Goal: Task Accomplishment & Management: Use online tool/utility

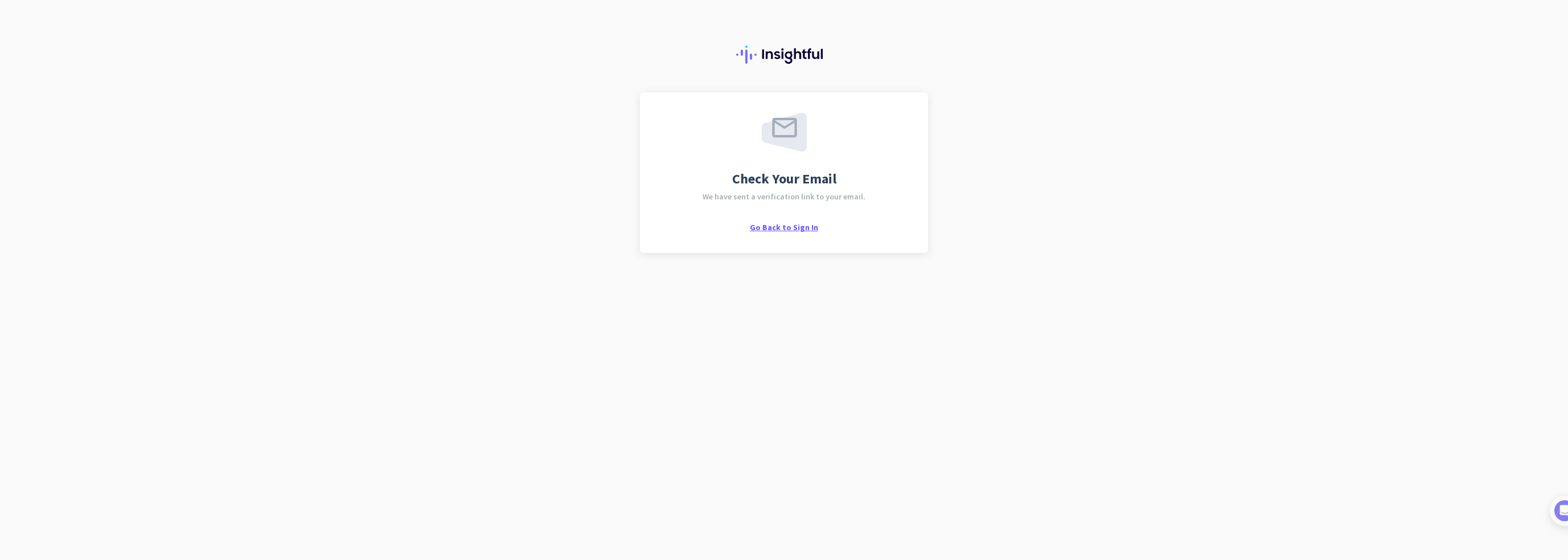
click at [781, 227] on span "Go Back to Sign In" at bounding box center [784, 227] width 69 height 10
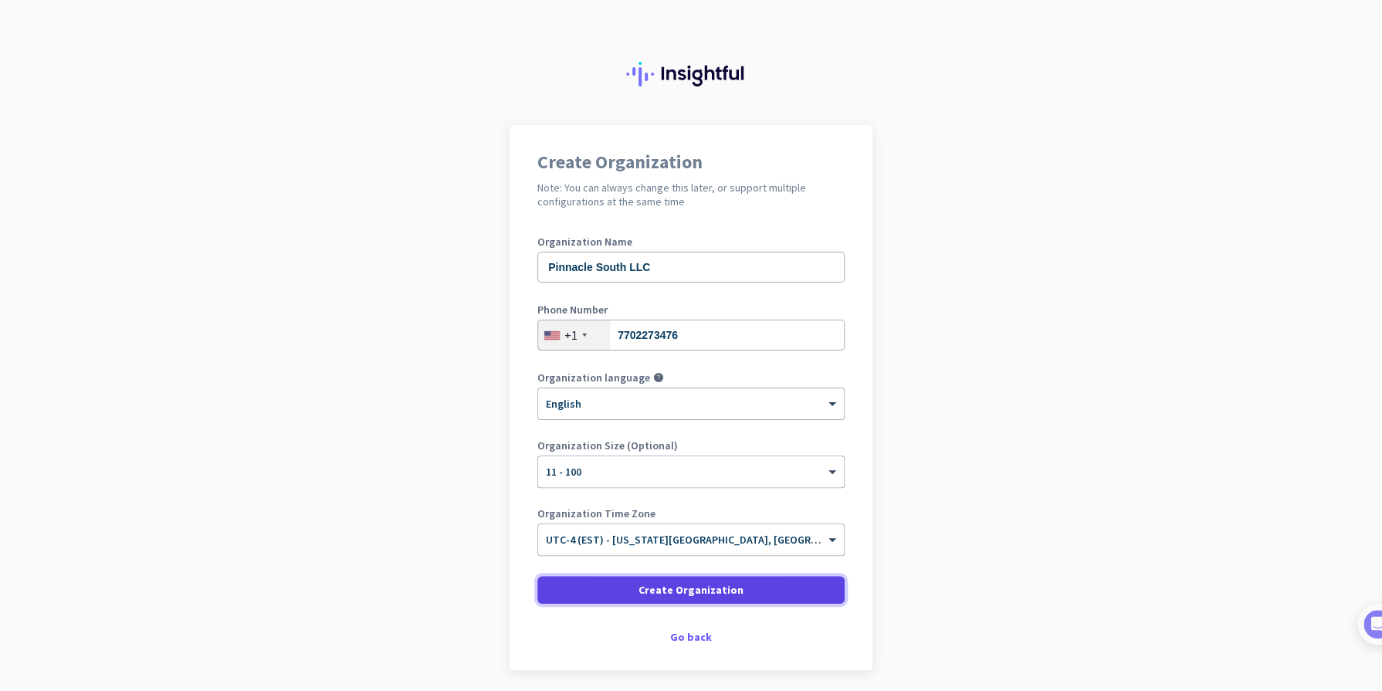
click at [707, 586] on span "Create Organization" at bounding box center [691, 589] width 105 height 15
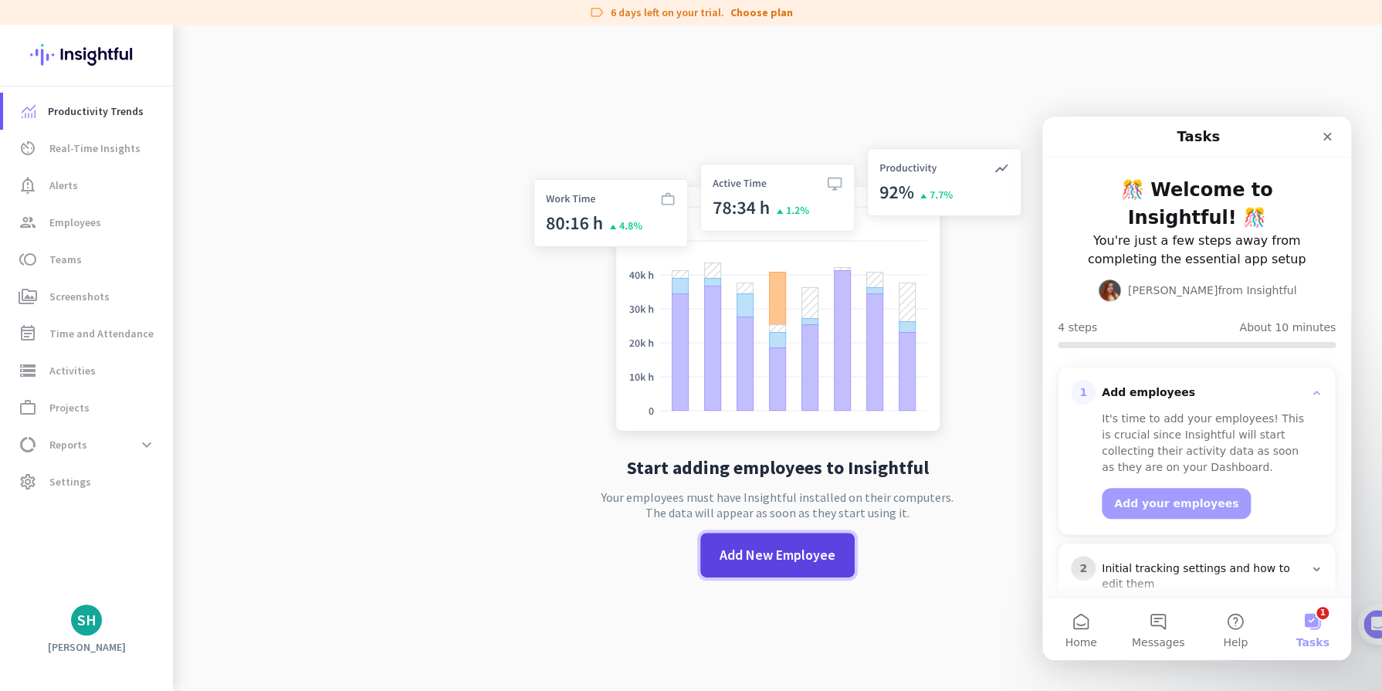
click at [794, 561] on span "Add New Employee" at bounding box center [778, 555] width 116 height 20
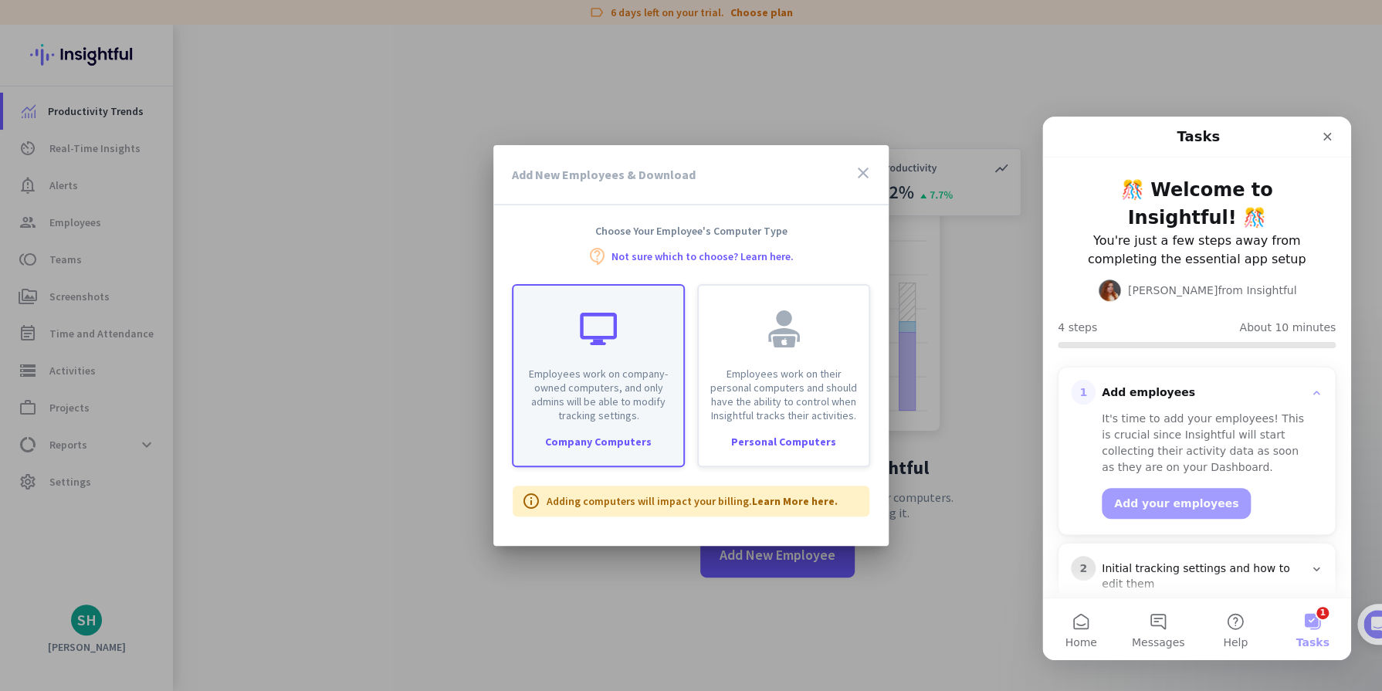
click at [618, 441] on div "Company Computers" at bounding box center [599, 441] width 170 height 11
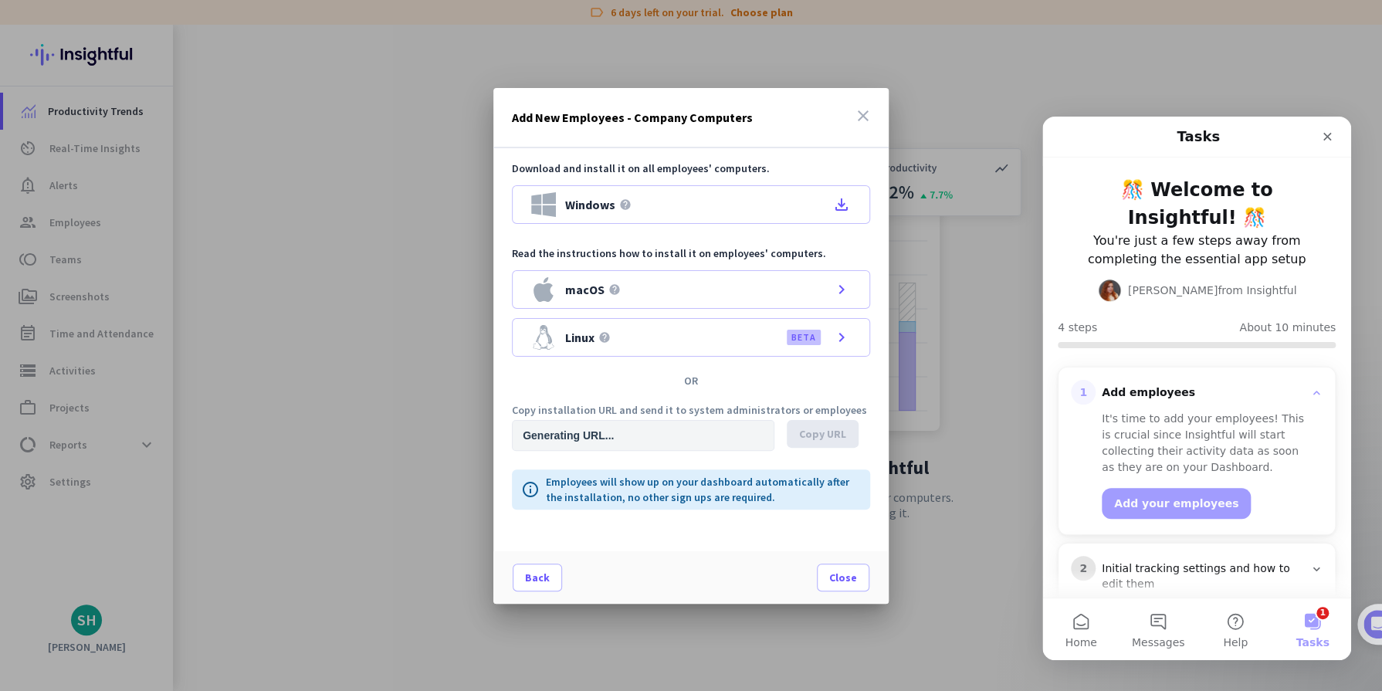
type input "[URL][DOMAIN_NAME]"
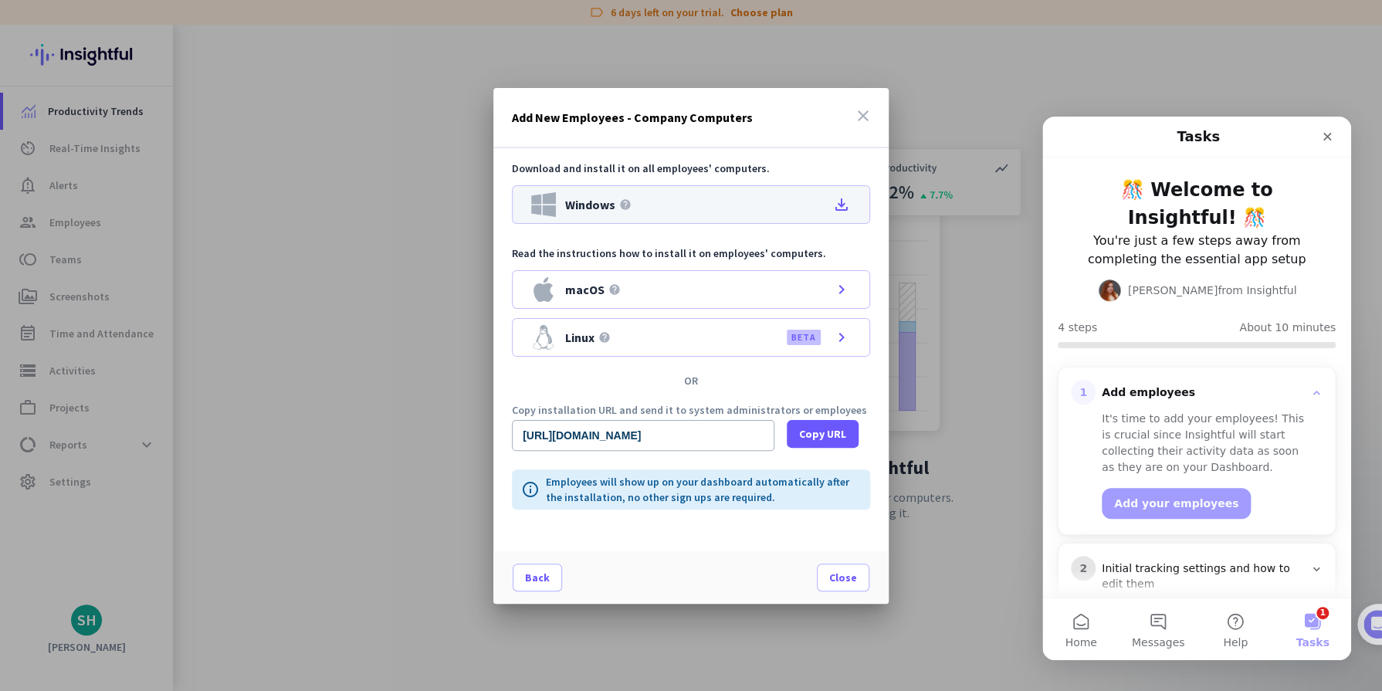
click at [652, 198] on div "Windows help file_download" at bounding box center [691, 204] width 358 height 39
click at [807, 430] on span "Copy URL" at bounding box center [822, 433] width 47 height 15
click at [853, 583] on span "Close" at bounding box center [843, 577] width 28 height 15
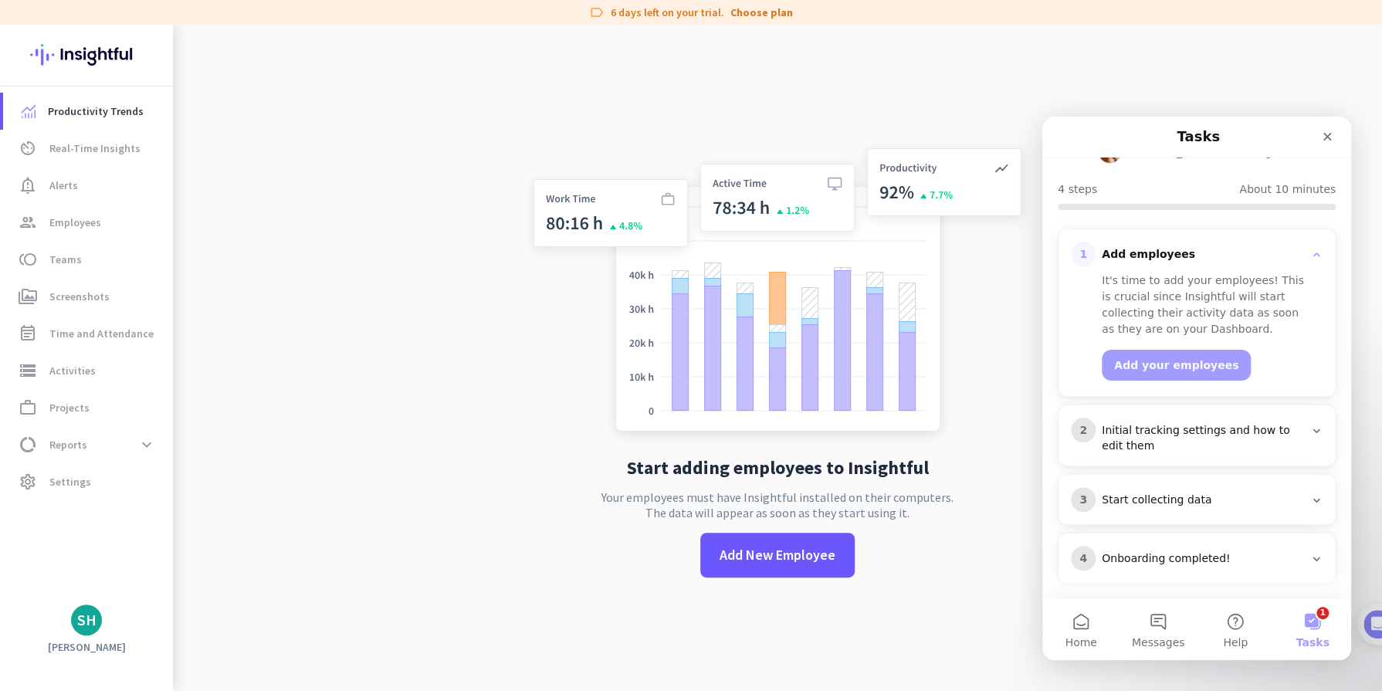
scroll to position [146, 0]
